Goal: Information Seeking & Learning: Learn about a topic

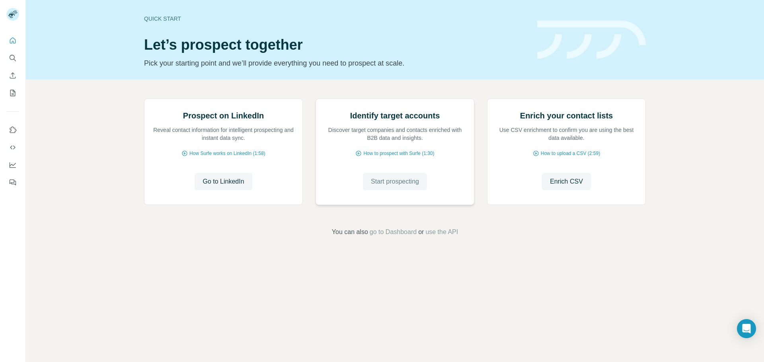
click at [393, 187] on span "Start prospecting" at bounding box center [395, 182] width 48 height 10
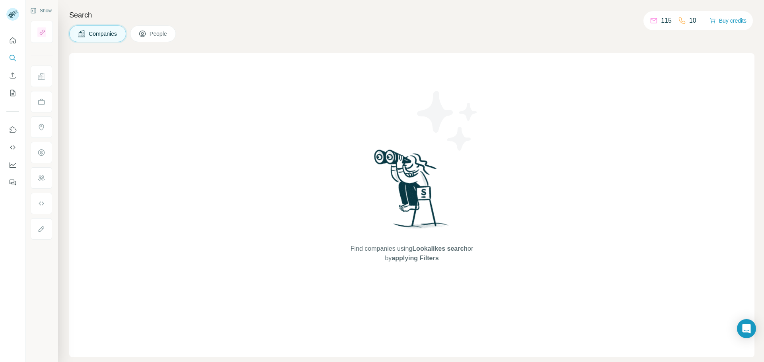
click at [661, 20] on p "115" at bounding box center [666, 21] width 11 height 10
click at [651, 19] on icon at bounding box center [654, 21] width 8 height 8
click at [664, 21] on p "115" at bounding box center [666, 21] width 11 height 10
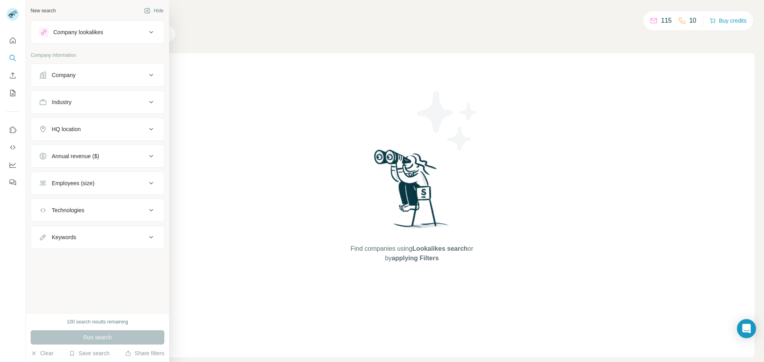
click at [114, 76] on div "Company" at bounding box center [92, 75] width 107 height 8
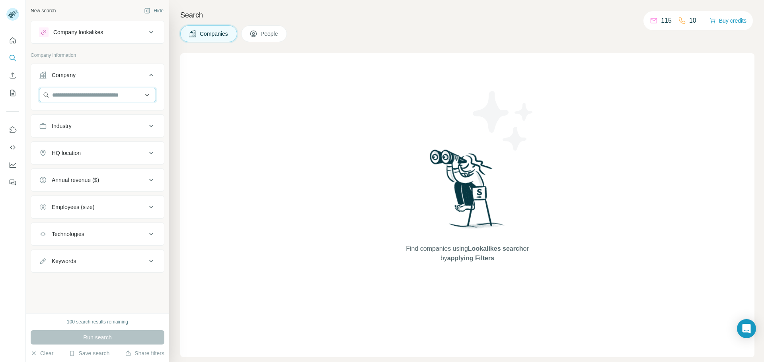
click at [108, 97] on input "text" at bounding box center [97, 95] width 117 height 14
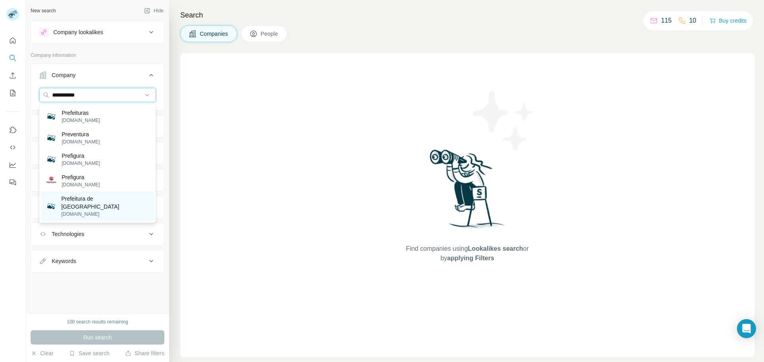
type input "**********"
click at [101, 201] on p "Prefeitura de [GEOGRAPHIC_DATA]" at bounding box center [105, 203] width 88 height 16
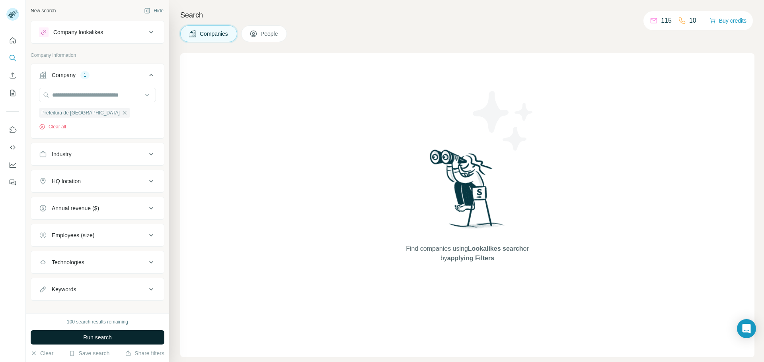
click at [96, 338] on span "Run search" at bounding box center [97, 338] width 29 height 8
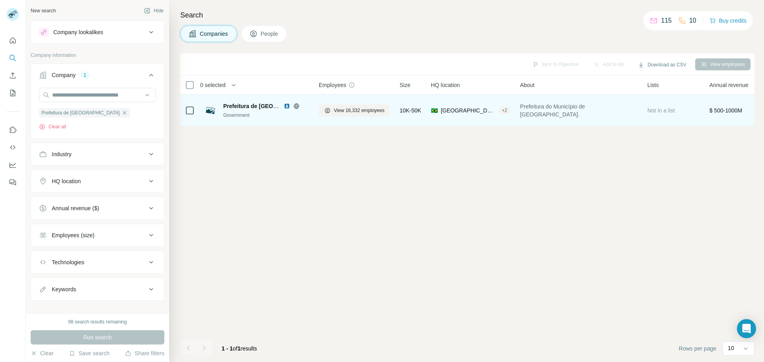
click at [266, 105] on span "Prefeitura de [GEOGRAPHIC_DATA]" at bounding box center [270, 106] width 95 height 6
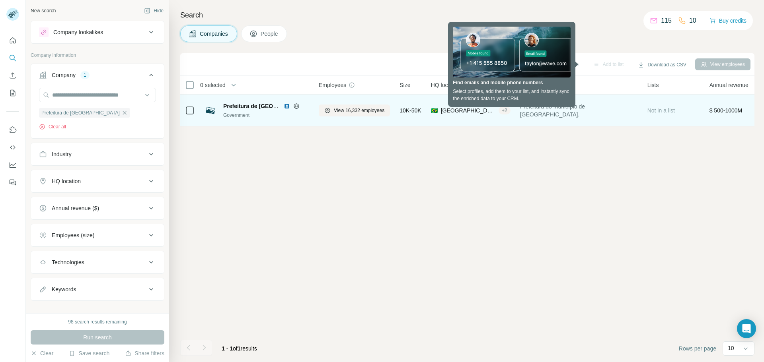
click at [236, 108] on span "Prefeitura de [GEOGRAPHIC_DATA]" at bounding box center [270, 106] width 95 height 6
click at [288, 108] on img at bounding box center [287, 106] width 6 height 6
drag, startPoint x: 479, startPoint y: 83, endPoint x: 556, endPoint y: 126, distance: 87.6
click at [0, 0] on tr "0 selected Companies Employees Size HQ location About Lists Annual revenue Tech…" at bounding box center [0, 0] width 0 height 0
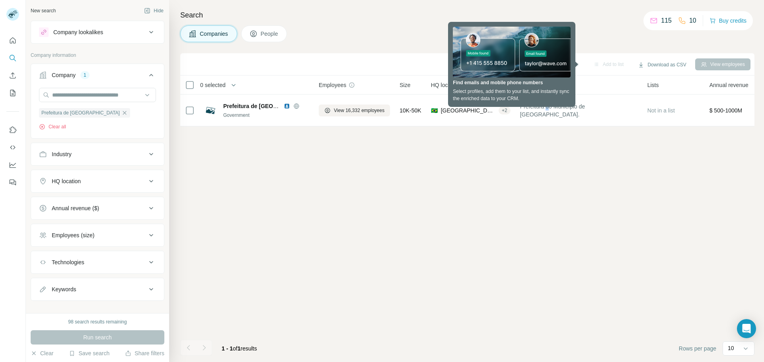
click at [551, 155] on div "Sync to Pipedrive Add to list Download as CSV View employees 0 selected Compani…" at bounding box center [467, 207] width 574 height 309
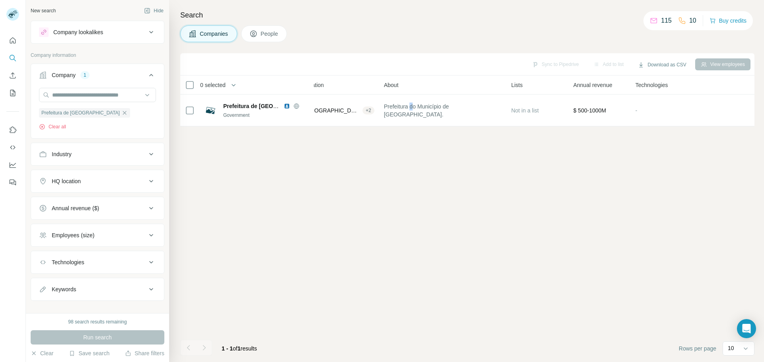
scroll to position [0, 162]
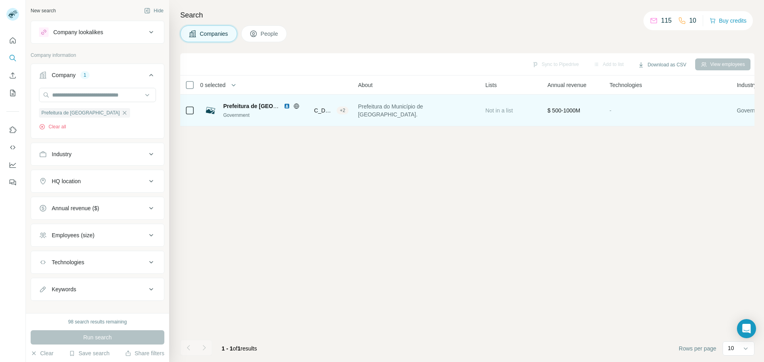
click at [507, 113] on span "Not in a list" at bounding box center [498, 110] width 27 height 6
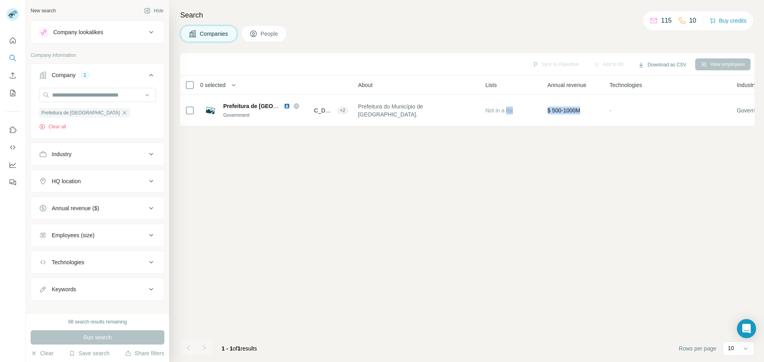
drag, startPoint x: 510, startPoint y: 126, endPoint x: 603, endPoint y: 127, distance: 92.3
click at [603, 127] on div "0 selected Companies Employees Size HQ location About Lists Annual revenue Tech…" at bounding box center [467, 101] width 574 height 51
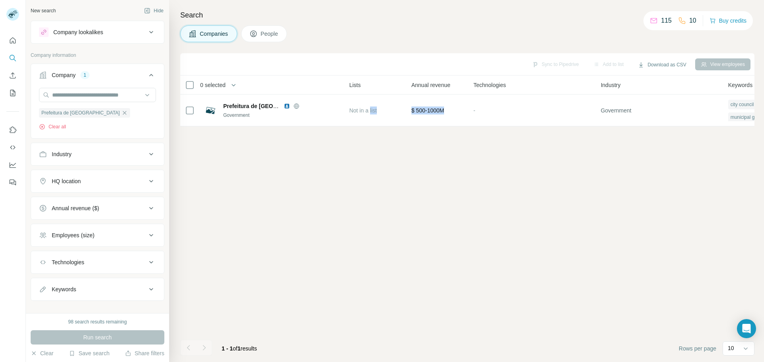
scroll to position [0, 401]
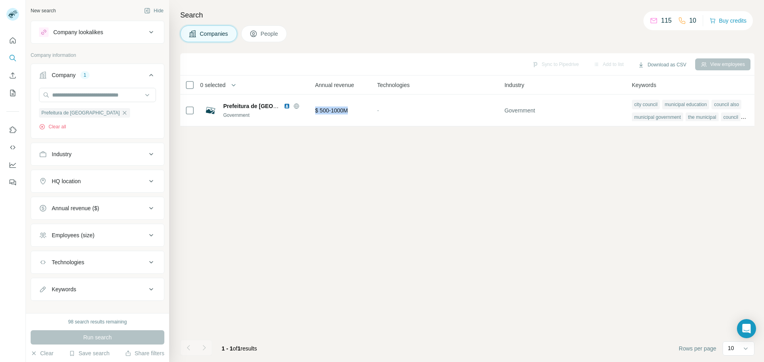
click at [266, 35] on span "People" at bounding box center [270, 34] width 18 height 8
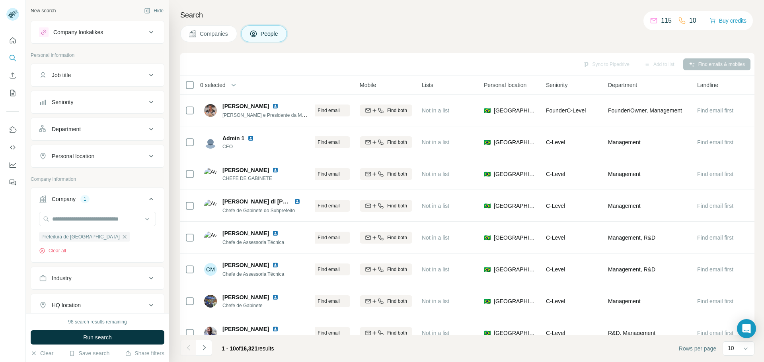
scroll to position [0, 114]
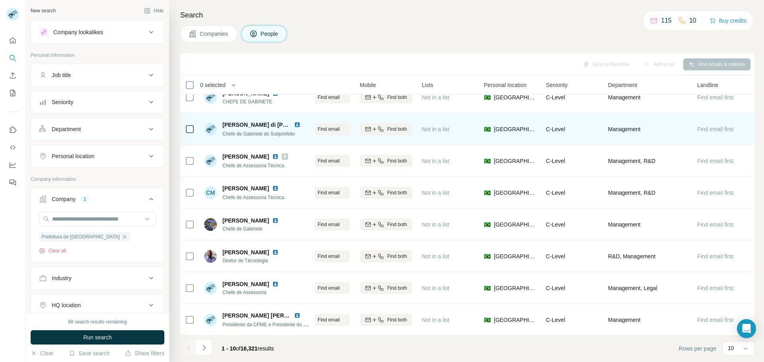
scroll to position [82, 114]
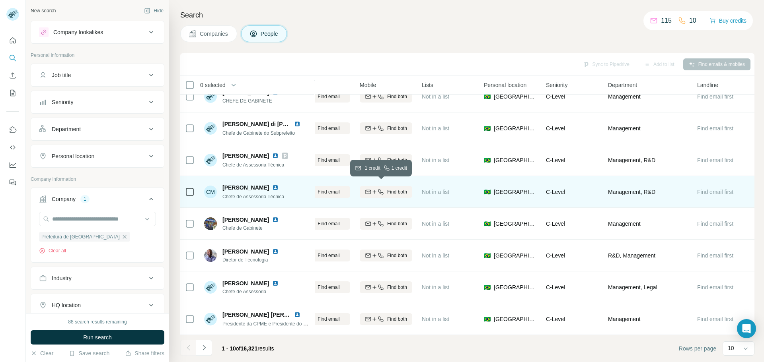
click at [391, 189] on span "Find both" at bounding box center [397, 192] width 20 height 7
click at [434, 188] on span "1 list" at bounding box center [439, 191] width 10 height 7
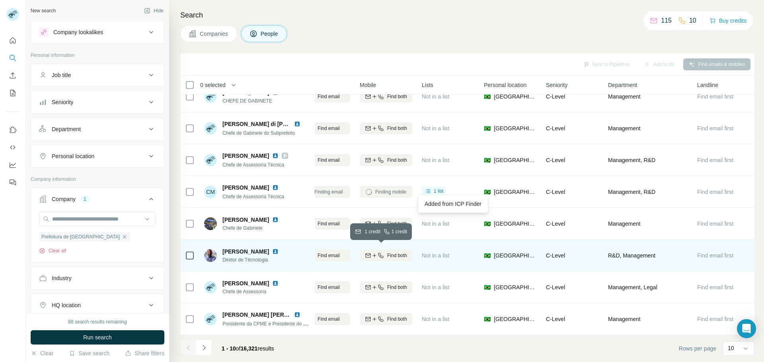
click at [387, 254] on span "Find both" at bounding box center [397, 255] width 20 height 7
click at [439, 254] on span "1 list" at bounding box center [439, 254] width 10 height 7
